Goal: Find contact information: Find contact information

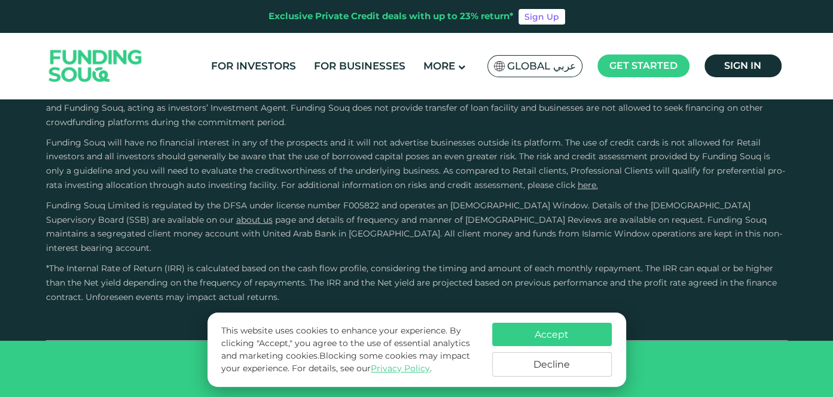
scroll to position [3984, 0]
type tc-range-slider "4"
click at [549, 363] on button "Decline" at bounding box center [552, 364] width 120 height 25
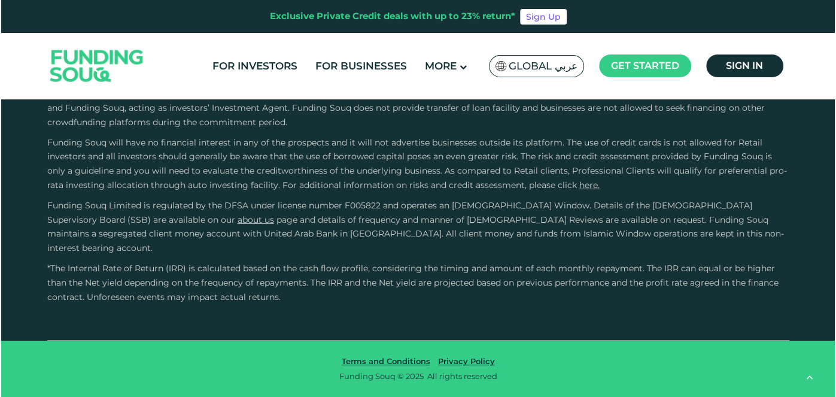
scroll to position [3553, 0]
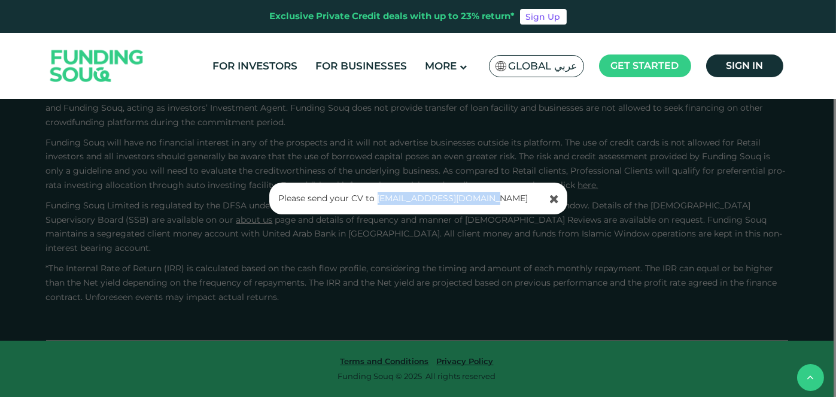
drag, startPoint x: 501, startPoint y: 196, endPoint x: 376, endPoint y: 196, distance: 124.4
click at [376, 196] on p "Please send your CV to [EMAIL_ADDRESS][DOMAIN_NAME]" at bounding box center [419, 198] width 280 height 13
copy link "[EMAIL_ADDRESS][DOMAIN_NAME]"
